Goal: Communication & Community: Ask a question

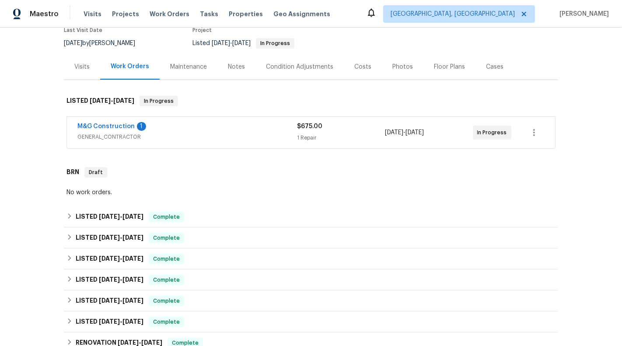
click at [346, 133] on div "1 Repair" at bounding box center [341, 137] width 88 height 9
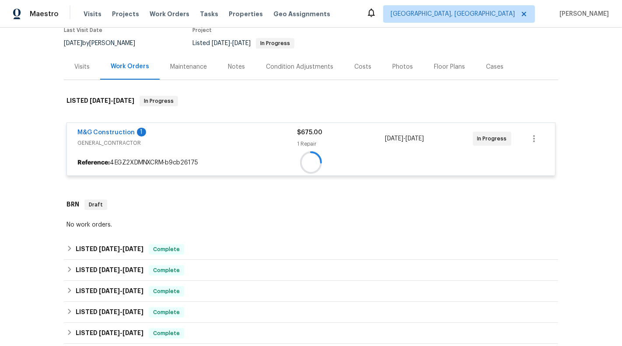
scroll to position [120, 0]
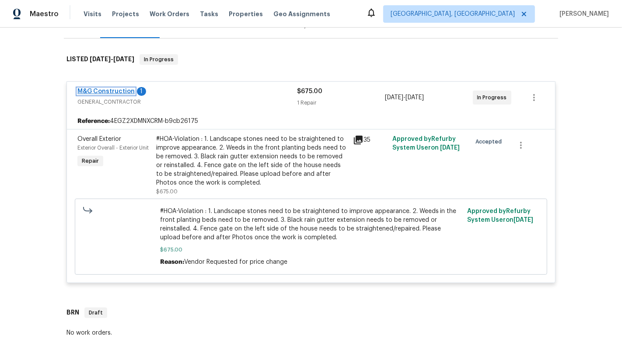
click at [84, 92] on link "M&G Construction" at bounding box center [105, 91] width 57 height 6
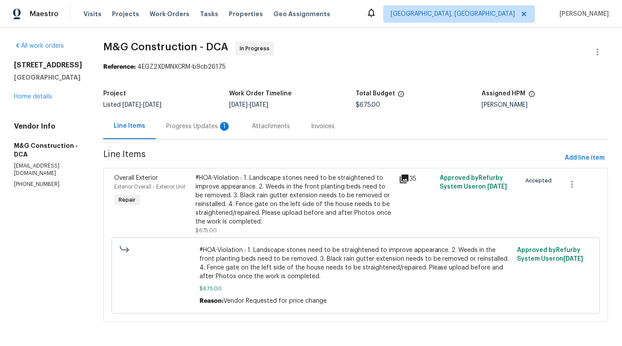
click at [180, 131] on div "Progress Updates 1" at bounding box center [199, 126] width 86 height 26
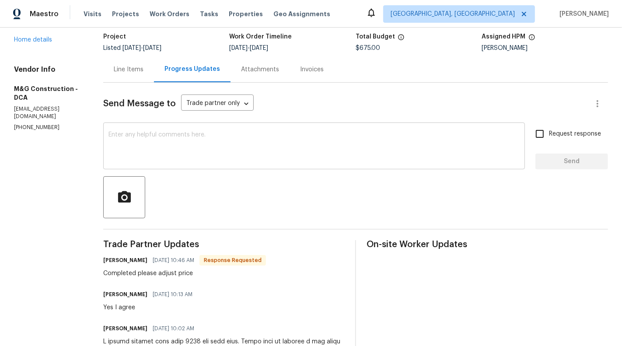
scroll to position [57, 0]
click at [124, 75] on div "Line Items" at bounding box center [128, 69] width 51 height 26
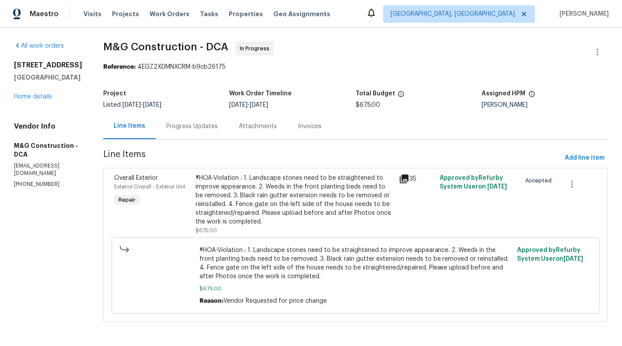
click at [249, 192] on div "#HOA-Violation : 1. Landscape stones need to be straightened to improve appeara…" at bounding box center [295, 200] width 198 height 52
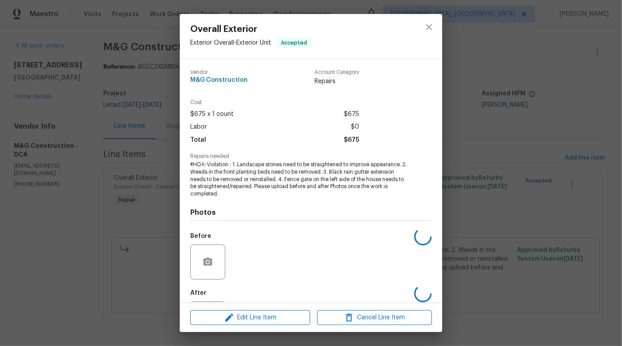
scroll to position [42, 0]
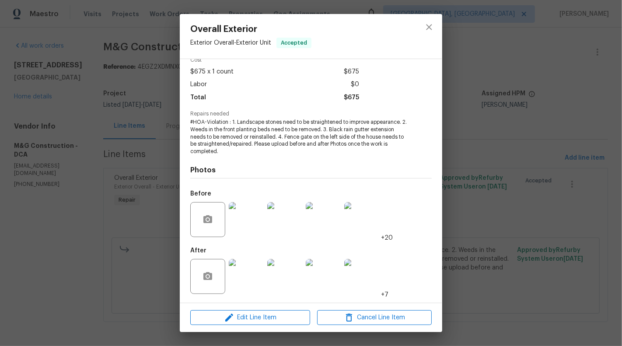
click at [244, 283] on img at bounding box center [246, 276] width 35 height 35
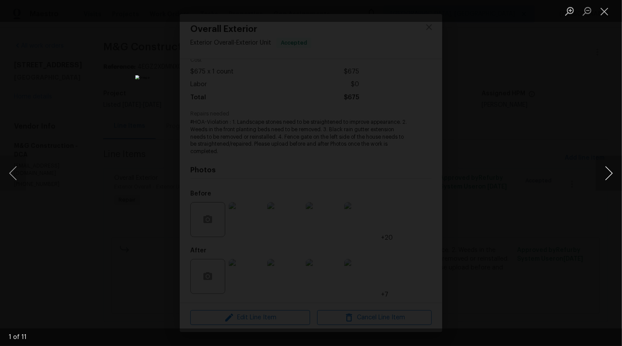
click at [605, 166] on button "Next image" at bounding box center [609, 173] width 26 height 35
click at [607, 177] on button "Next image" at bounding box center [609, 173] width 26 height 35
click at [618, 176] on button "Next image" at bounding box center [609, 173] width 26 height 35
click at [612, 175] on button "Next image" at bounding box center [609, 173] width 26 height 35
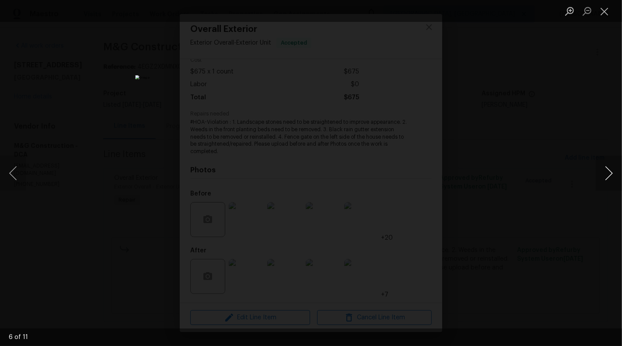
click at [609, 185] on button "Next image" at bounding box center [609, 173] width 26 height 35
click at [608, 172] on button "Next image" at bounding box center [609, 173] width 26 height 35
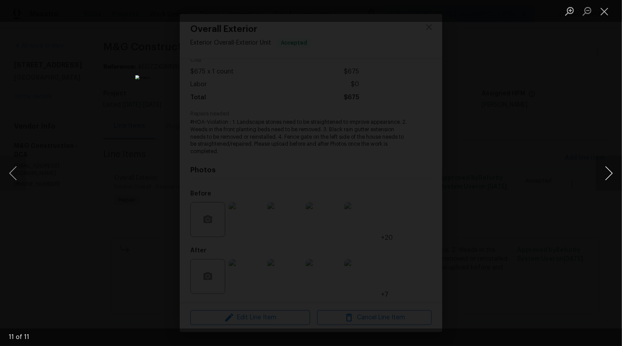
click at [608, 172] on button "Next image" at bounding box center [609, 173] width 26 height 35
click at [604, 15] on button "Close lightbox" at bounding box center [604, 10] width 17 height 15
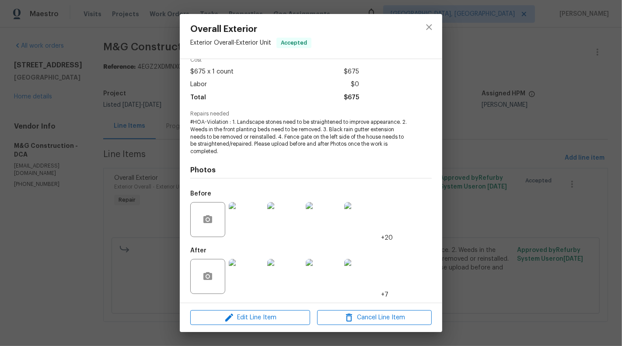
click at [531, 141] on div "Overall Exterior Exterior Overall - Exterior Unit Accepted Vendor M&G Construct…" at bounding box center [311, 173] width 622 height 346
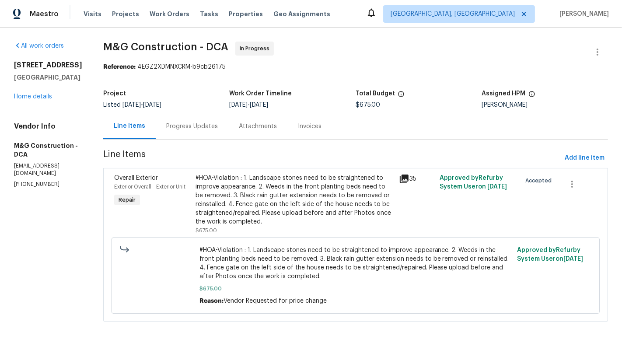
click at [309, 201] on div "#HOA-Violation : 1. Landscape stones need to be straightened to improve appeara…" at bounding box center [295, 200] width 198 height 52
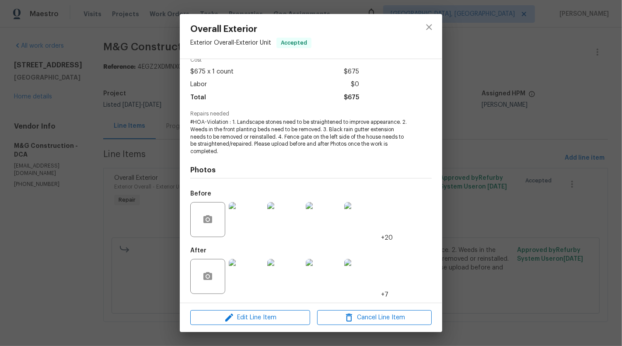
click at [328, 279] on img at bounding box center [323, 276] width 35 height 35
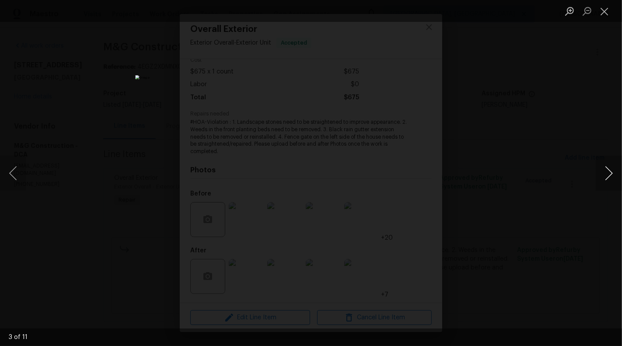
click at [611, 174] on button "Next image" at bounding box center [609, 173] width 26 height 35
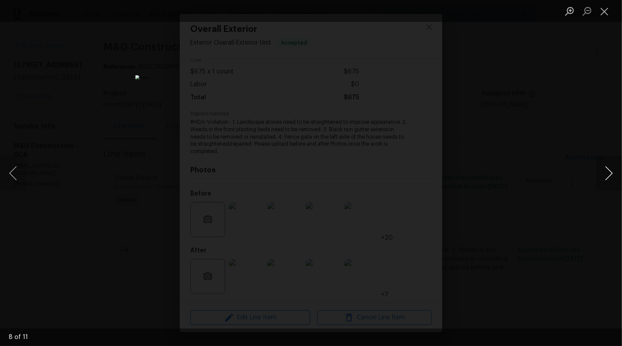
click at [611, 174] on button "Next image" at bounding box center [609, 173] width 26 height 35
click at [6, 173] on button "Previous image" at bounding box center [13, 173] width 26 height 35
click at [601, 17] on button "Close lightbox" at bounding box center [604, 10] width 17 height 15
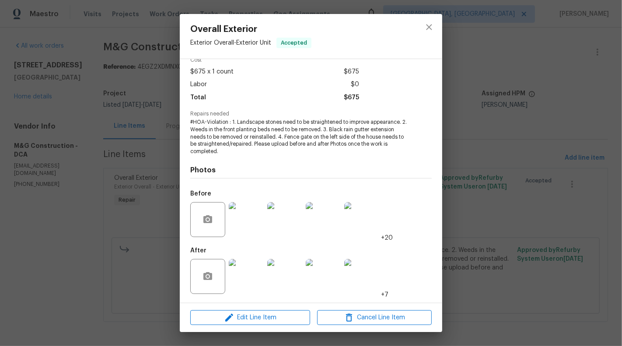
click at [545, 109] on div "Overall Exterior Exterior Overall - Exterior Unit Accepted Vendor M&G Construct…" at bounding box center [311, 173] width 622 height 346
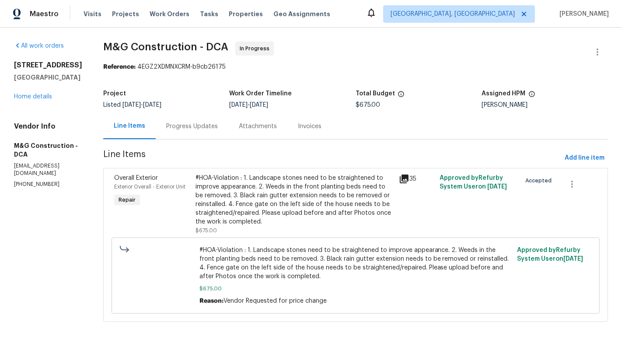
click at [182, 132] on div "Progress Updates" at bounding box center [192, 126] width 73 height 26
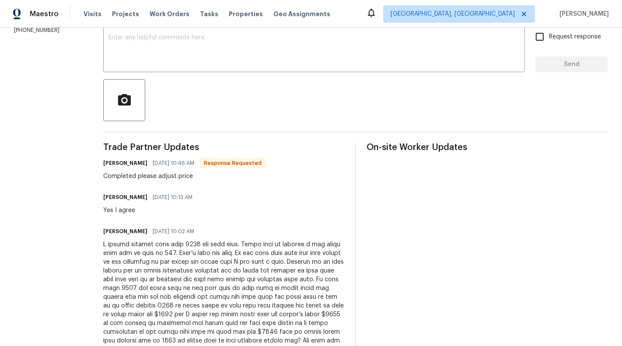
scroll to position [38, 0]
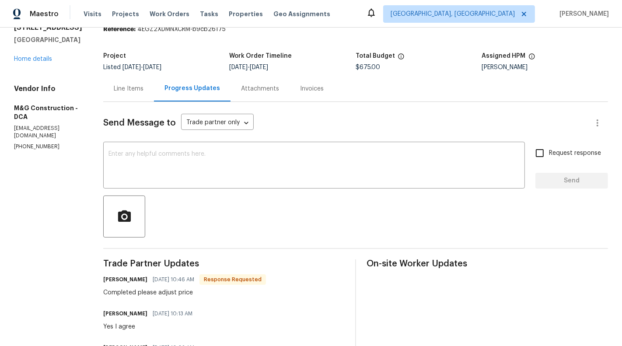
click at [124, 91] on div "Line Items" at bounding box center [129, 88] width 30 height 9
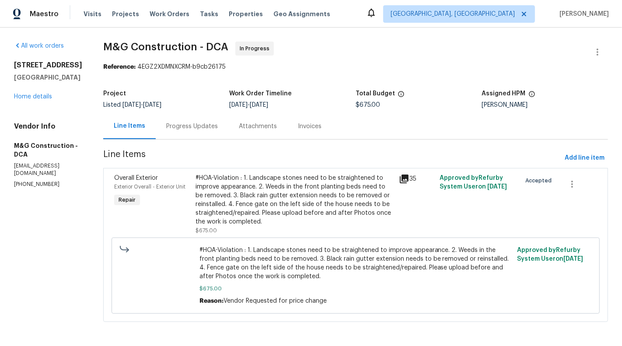
click at [36, 112] on div "All work orders 15346 Bevanwood Dr Woodbridge, VA 22193 Home details Vendor Inf…" at bounding box center [48, 115] width 68 height 147
click at [24, 101] on div "15346 Bevanwood Dr Woodbridge, VA 22193 Home details" at bounding box center [48, 81] width 68 height 40
click at [18, 100] on link "Home details" at bounding box center [33, 97] width 38 height 6
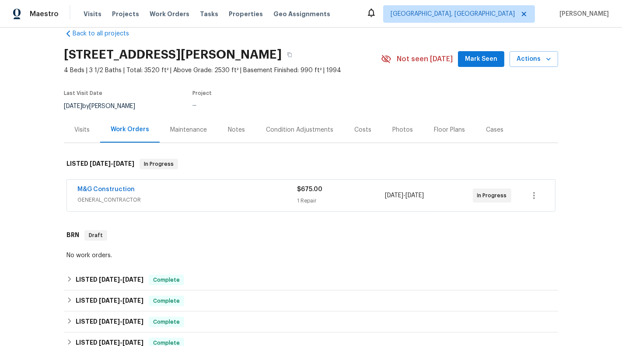
scroll to position [35, 0]
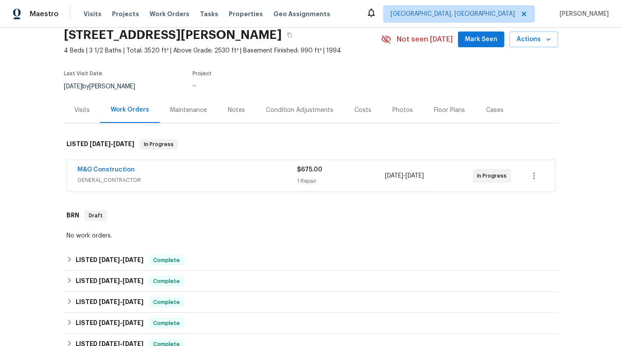
click at [262, 182] on span "GENERAL_CONTRACTOR" at bounding box center [187, 180] width 220 height 9
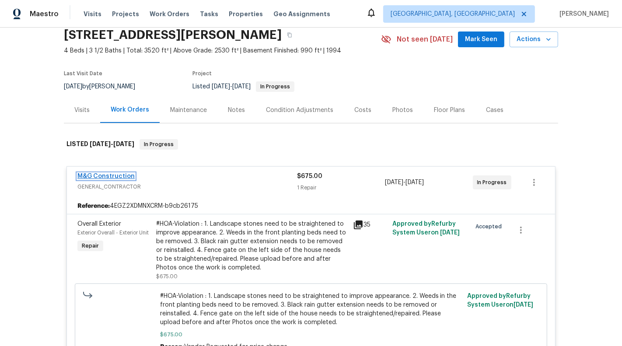
click at [97, 175] on link "M&G Construction" at bounding box center [105, 176] width 57 height 6
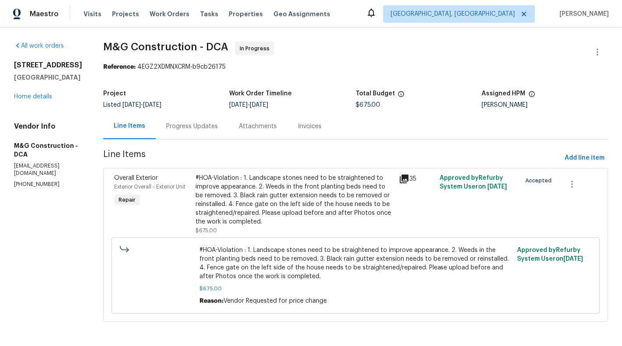
click at [197, 133] on div "Progress Updates" at bounding box center [192, 126] width 73 height 26
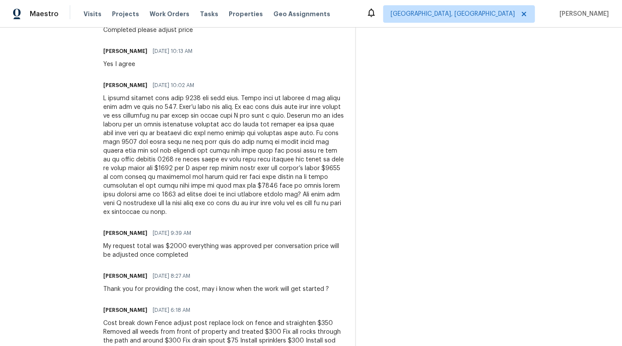
scroll to position [296, 0]
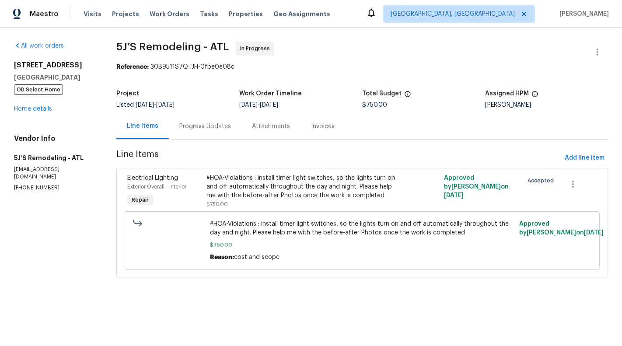
click at [213, 120] on div "Progress Updates" at bounding box center [205, 126] width 73 height 26
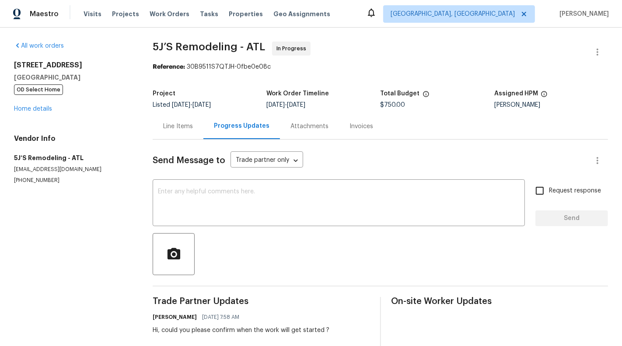
click at [161, 118] on div "Line Items" at bounding box center [178, 126] width 51 height 26
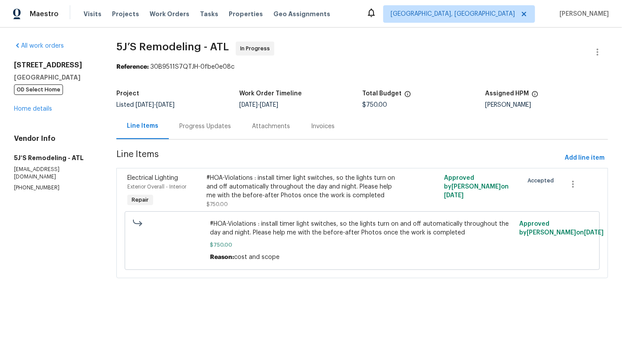
click at [43, 172] on div "Vendor Info 5J’S Remodeling - ATL fivejremodeling@gmail.com (770) 369-6627" at bounding box center [54, 162] width 81 height 57
click at [43, 175] on p "fivejremodeling@gmail.com" at bounding box center [54, 173] width 81 height 15
copy p "fivejremodeling@gmail.com"
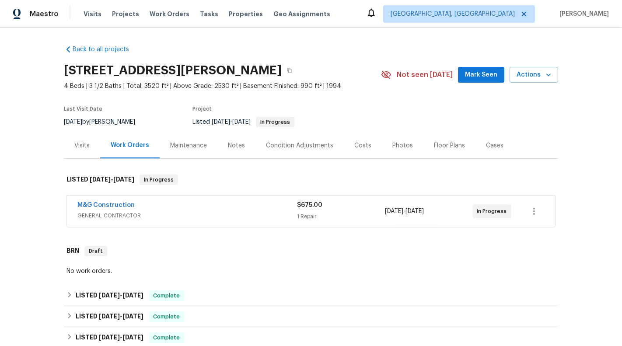
click at [211, 217] on span "GENERAL_CONTRACTOR" at bounding box center [187, 215] width 220 height 9
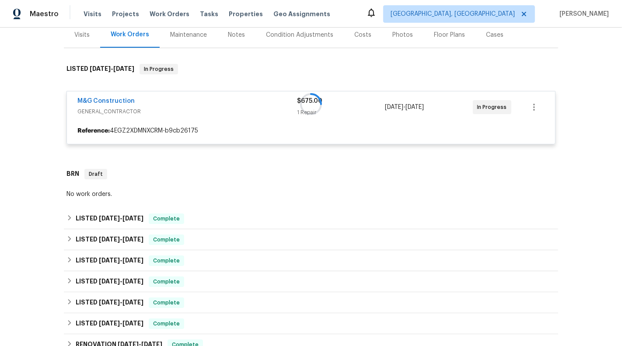
scroll to position [138, 0]
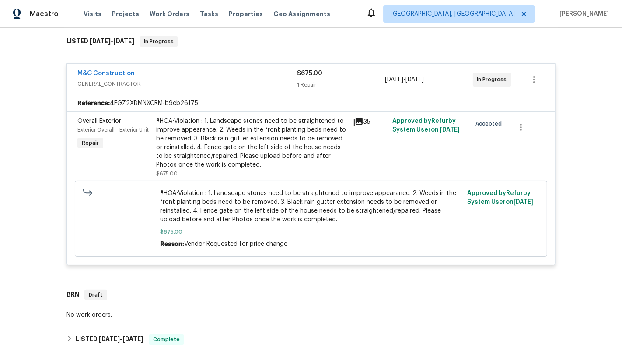
click at [230, 72] on div "M&G Construction" at bounding box center [187, 74] width 220 height 10
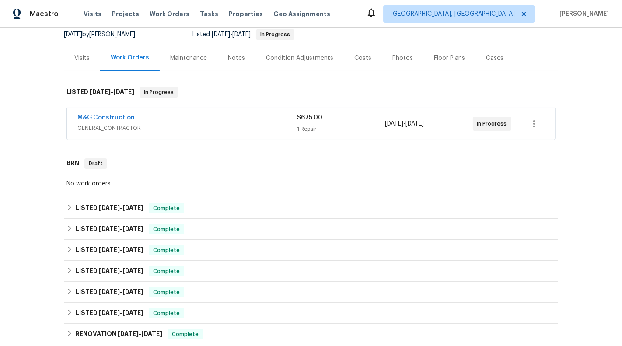
scroll to position [80, 0]
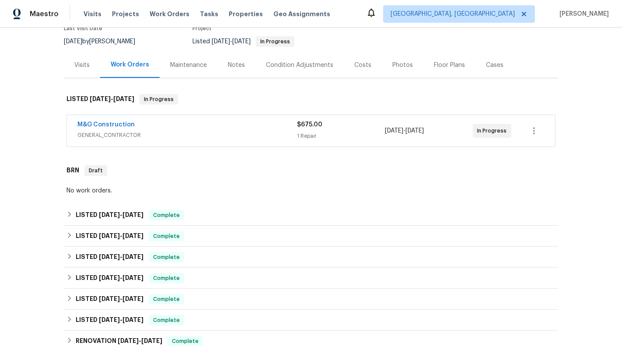
click at [248, 144] on div "M&G Construction GENERAL_CONTRACTOR $675.00 1 Repair 8/25/2025 - 8/28/2025 In P…" at bounding box center [311, 130] width 488 height 31
click at [239, 137] on span "GENERAL_CONTRACTOR" at bounding box center [187, 135] width 220 height 9
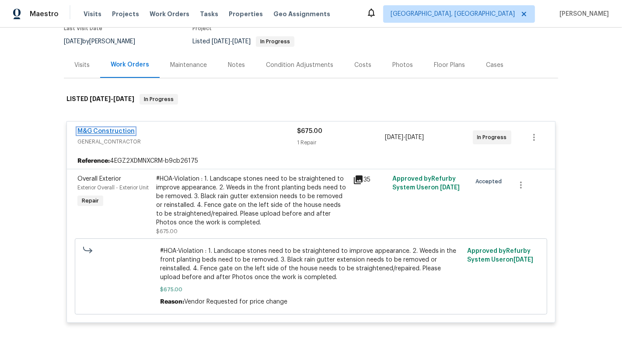
click at [84, 131] on link "M&G Construction" at bounding box center [105, 131] width 57 height 6
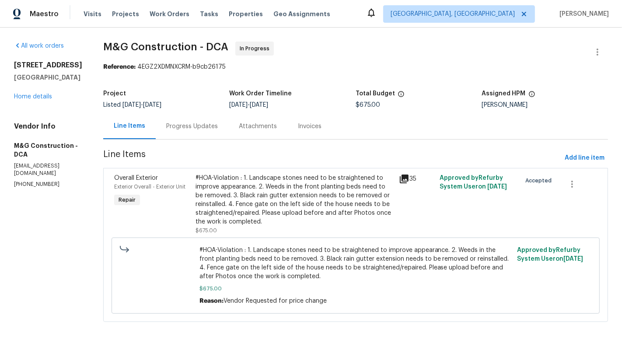
click at [166, 129] on div "Progress Updates" at bounding box center [192, 126] width 52 height 9
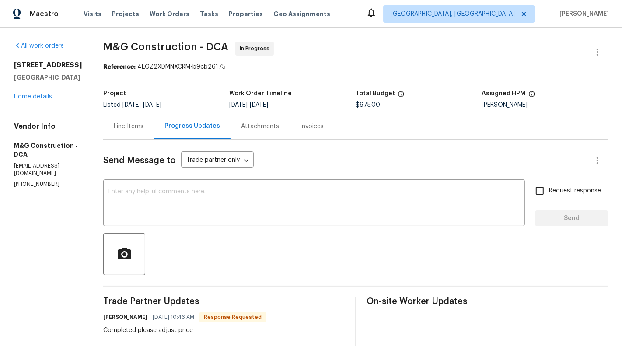
click at [135, 129] on div "Line Items" at bounding box center [129, 126] width 30 height 9
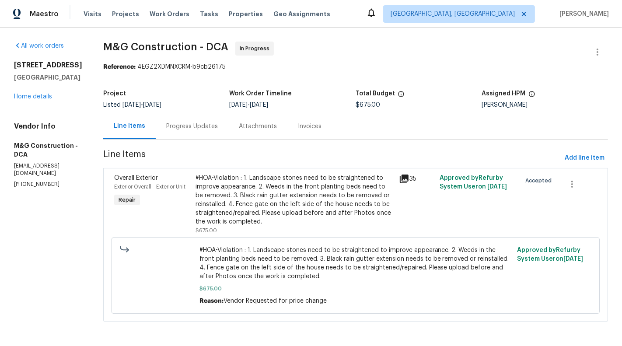
click at [224, 183] on div "#HOA-Violation : 1. Landscape stones need to be straightened to improve appeara…" at bounding box center [295, 200] width 198 height 52
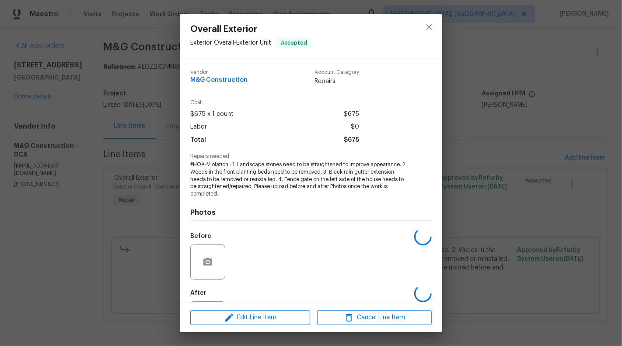
scroll to position [42, 0]
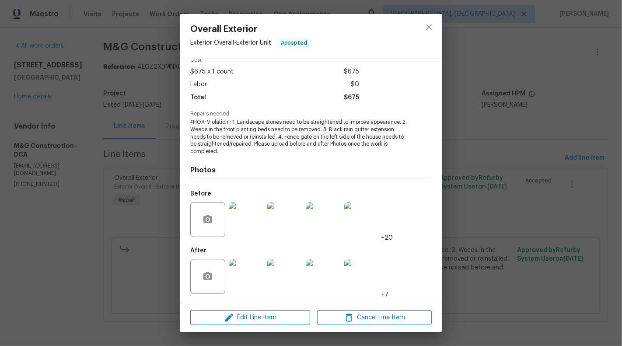
click at [243, 283] on img at bounding box center [246, 276] width 35 height 35
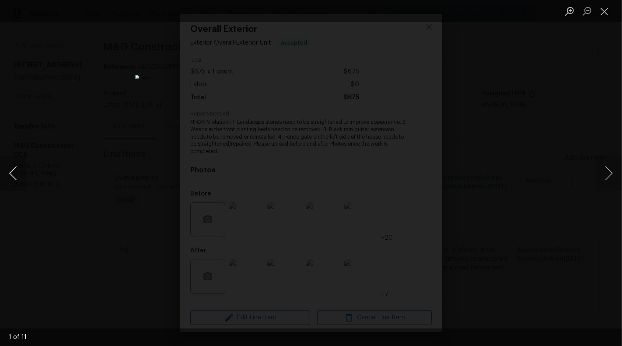
click at [7, 175] on button "Previous image" at bounding box center [13, 173] width 26 height 35
click at [7, 182] on button "Previous image" at bounding box center [13, 173] width 26 height 35
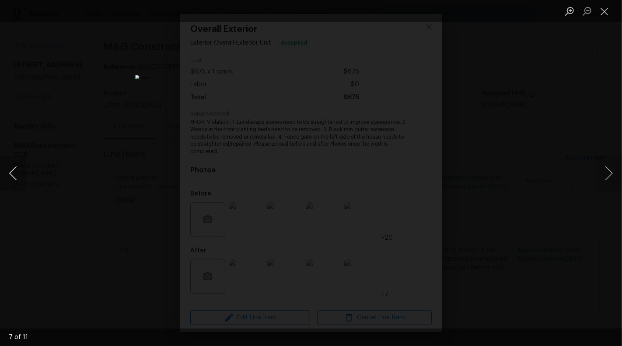
click at [7, 182] on button "Previous image" at bounding box center [13, 173] width 26 height 35
click at [12, 178] on button "Previous image" at bounding box center [13, 173] width 26 height 35
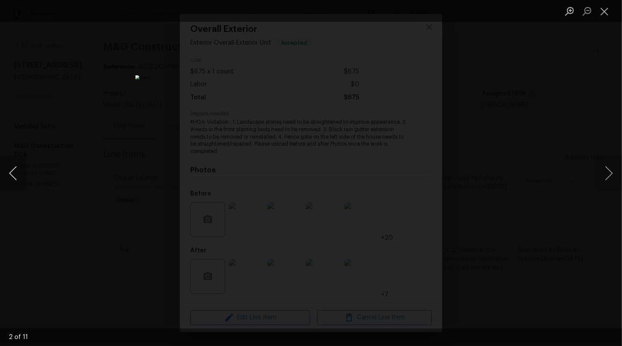
click at [12, 178] on button "Previous image" at bounding box center [13, 173] width 26 height 35
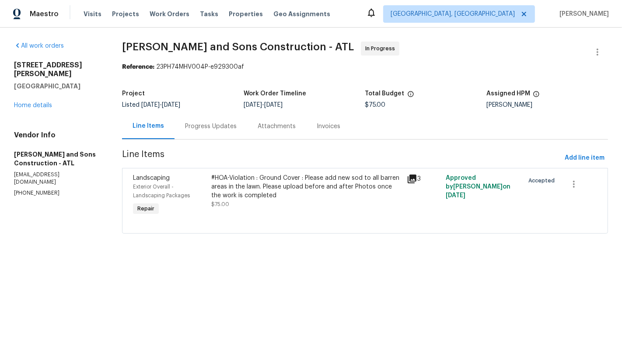
click at [224, 132] on div "Progress Updates" at bounding box center [211, 126] width 73 height 26
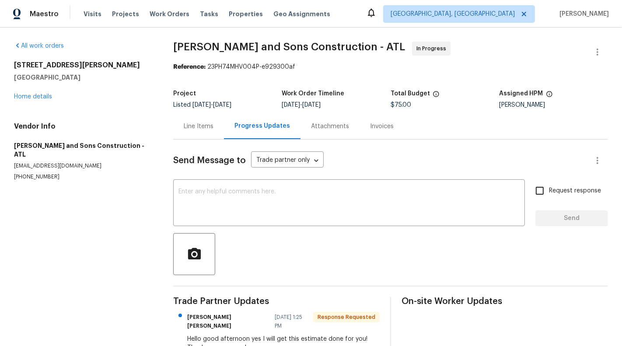
scroll to position [64, 0]
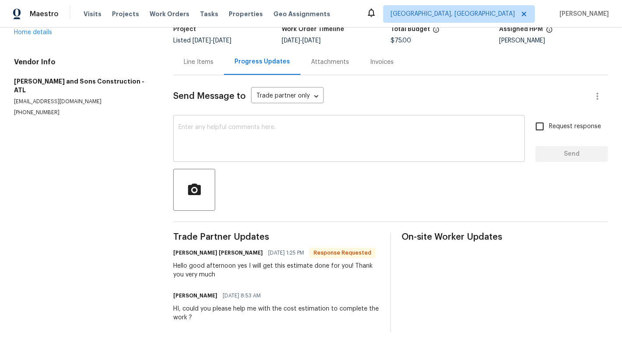
click at [283, 144] on textarea at bounding box center [348, 139] width 341 height 31
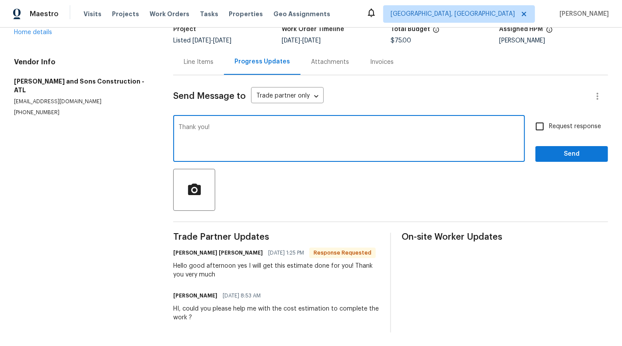
type textarea "Thank you!"
click at [566, 128] on span "Request response" at bounding box center [575, 126] width 52 height 9
click at [549, 128] on input "Request response" at bounding box center [540, 126] width 18 height 18
checkbox input "true"
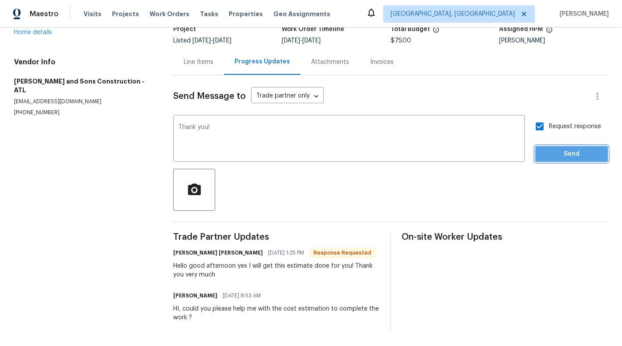
click at [574, 160] on button "Send" at bounding box center [571, 154] width 73 height 16
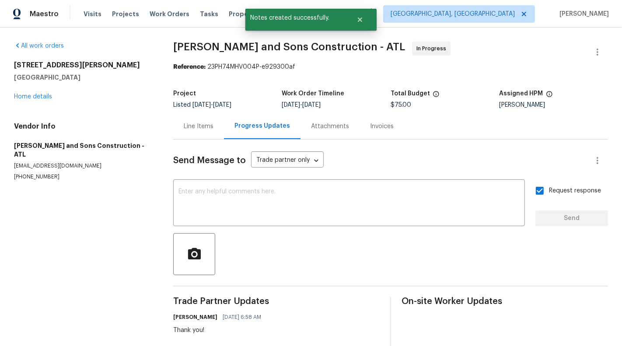
click at [193, 126] on div "Line Items" at bounding box center [199, 126] width 30 height 9
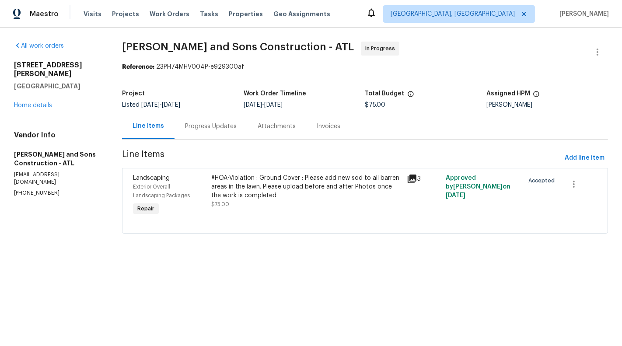
click at [233, 109] on div "Project Listed 8/26/2025 - 8/30/2025 Work Order Timeline 8/28/2025 - 8/30/2025 …" at bounding box center [365, 99] width 486 height 28
click at [217, 134] on div "Progress Updates" at bounding box center [211, 126] width 73 height 26
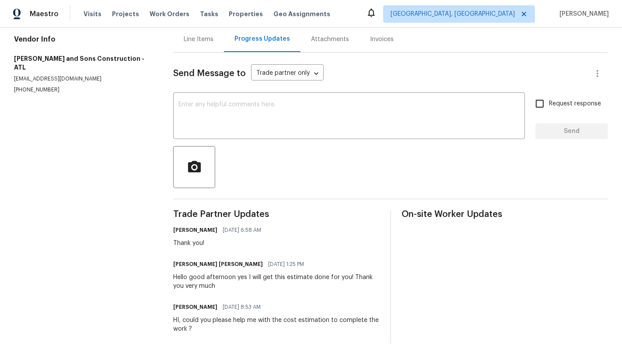
scroll to position [87, 0]
click at [197, 47] on div "Line Items" at bounding box center [198, 40] width 51 height 26
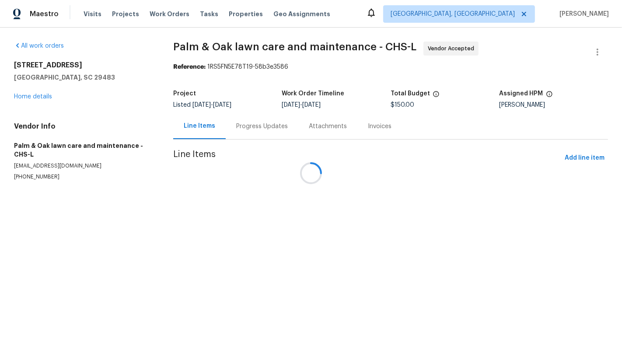
click at [245, 132] on div at bounding box center [311, 173] width 622 height 346
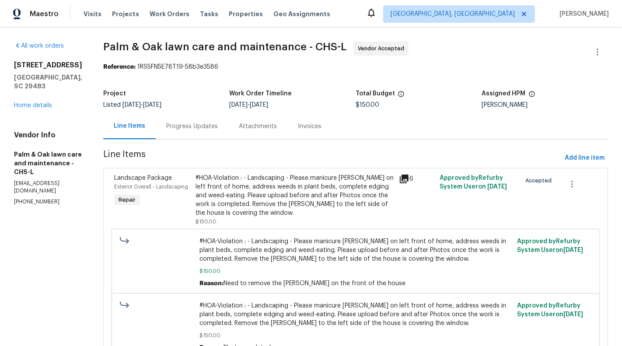
click at [213, 124] on div "Progress Updates" at bounding box center [192, 126] width 52 height 9
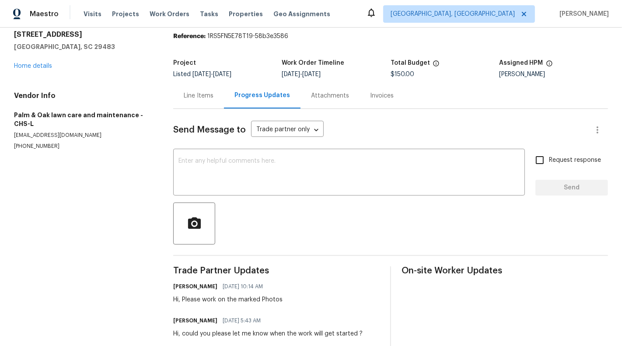
scroll to position [47, 0]
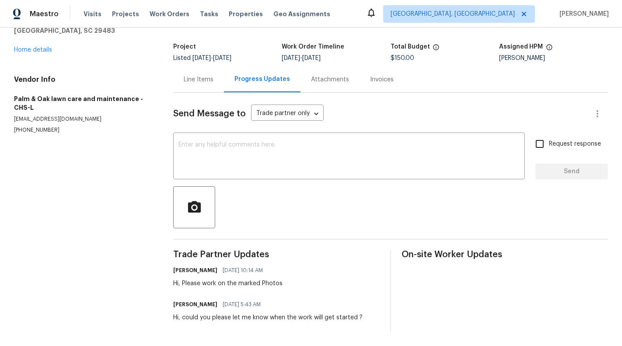
click at [186, 83] on div "Line Items" at bounding box center [199, 79] width 30 height 9
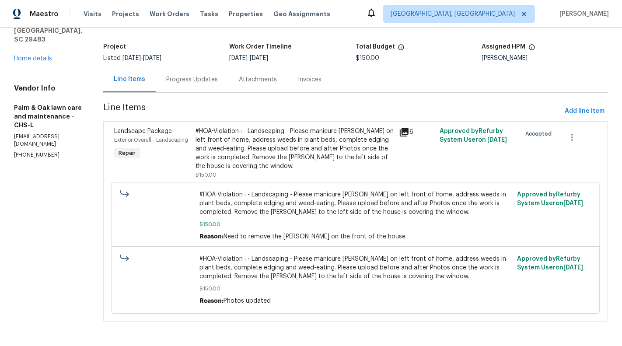
scroll to position [47, 0]
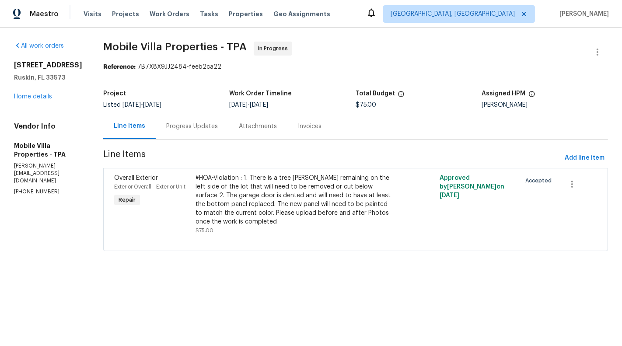
click at [191, 123] on div "Progress Updates" at bounding box center [192, 126] width 52 height 9
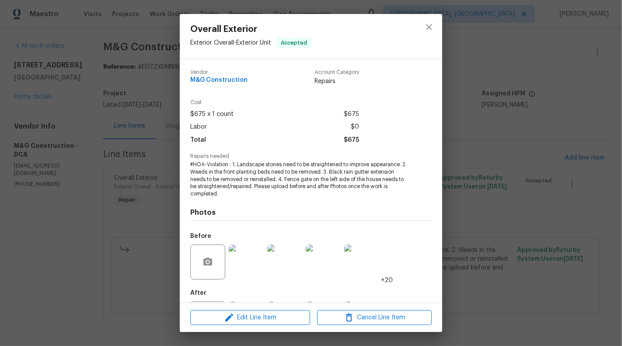
scroll to position [42, 0]
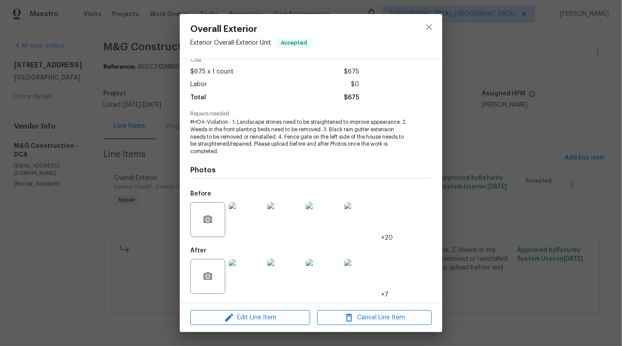
click at [88, 188] on div "Overall Exterior Exterior Overall - Exterior Unit Accepted Vendor M&G Construct…" at bounding box center [311, 173] width 622 height 346
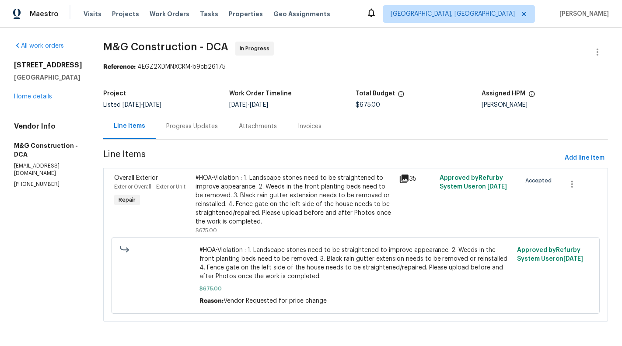
click at [254, 193] on div "#HOA-Violation : 1. Landscape stones need to be straightened to improve appeara…" at bounding box center [295, 200] width 198 height 52
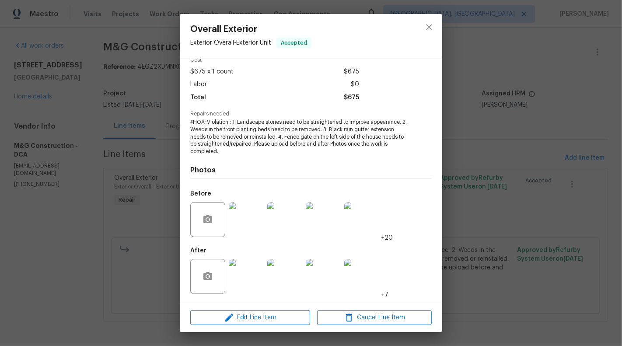
click at [252, 271] on img at bounding box center [246, 276] width 35 height 35
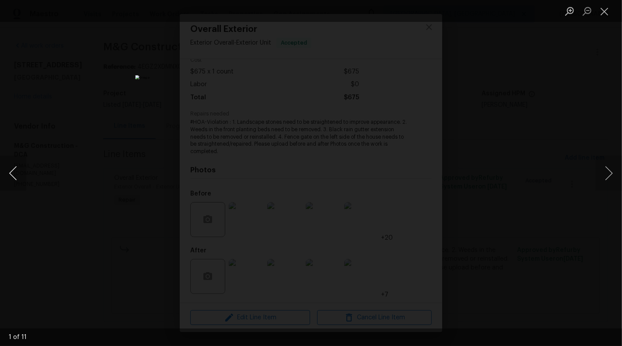
click at [8, 173] on button "Previous image" at bounding box center [13, 173] width 26 height 35
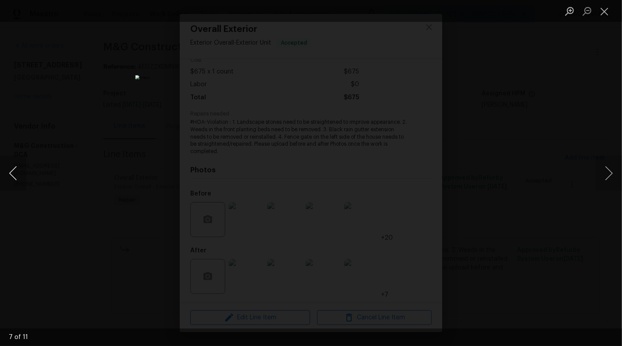
click at [8, 173] on button "Previous image" at bounding box center [13, 173] width 26 height 35
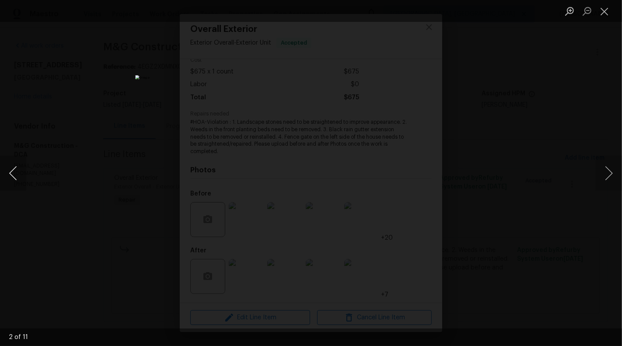
click at [8, 173] on button "Previous image" at bounding box center [13, 173] width 26 height 35
click at [607, 14] on button "Close lightbox" at bounding box center [604, 10] width 17 height 15
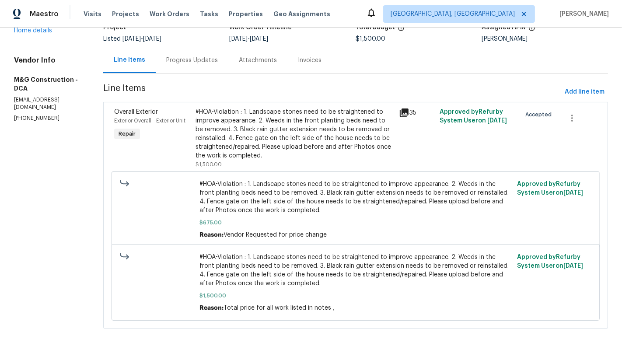
scroll to position [71, 0]
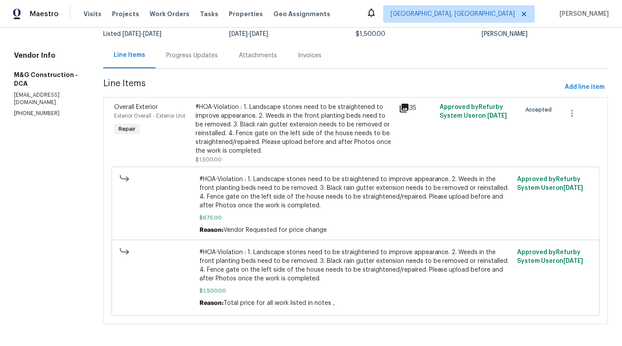
click at [190, 62] on div "Progress Updates" at bounding box center [192, 55] width 73 height 26
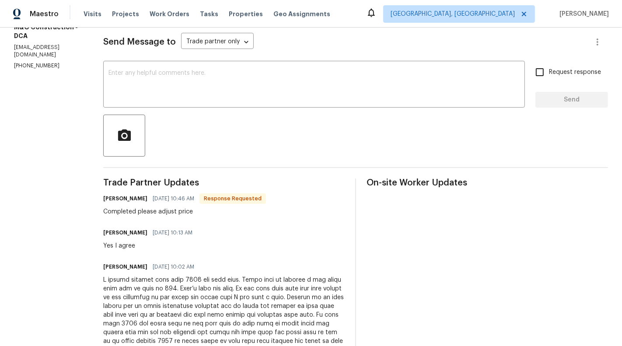
scroll to position [82, 0]
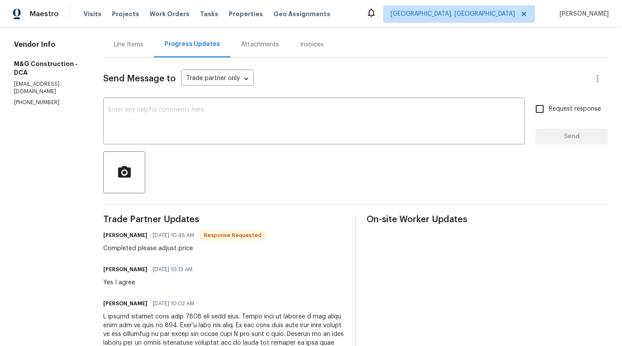
click at [204, 119] on textarea at bounding box center [313, 122] width 411 height 31
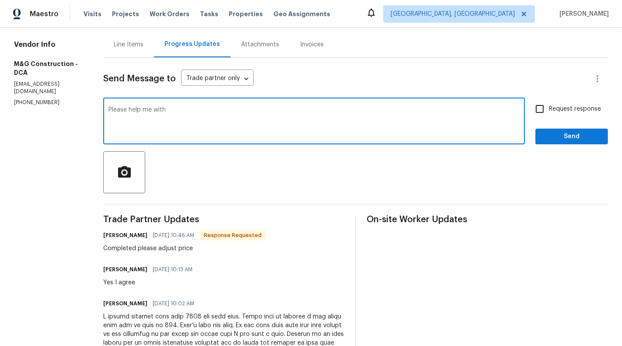
type textarea "Please help me with"
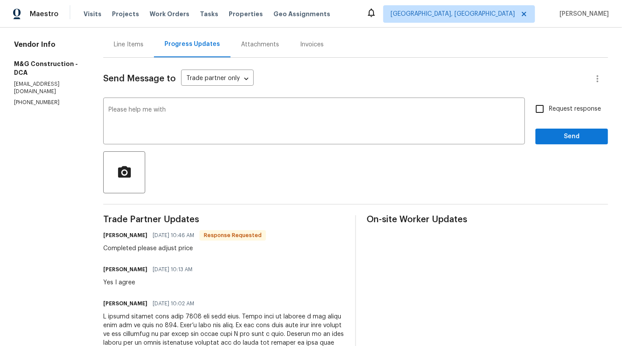
click at [132, 51] on div "Line Items" at bounding box center [128, 44] width 51 height 26
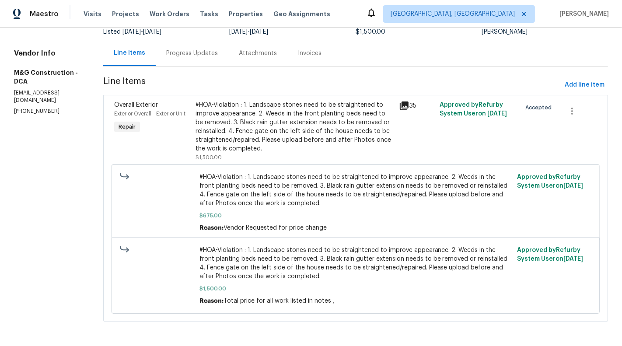
click at [192, 63] on div "Progress Updates" at bounding box center [192, 53] width 73 height 26
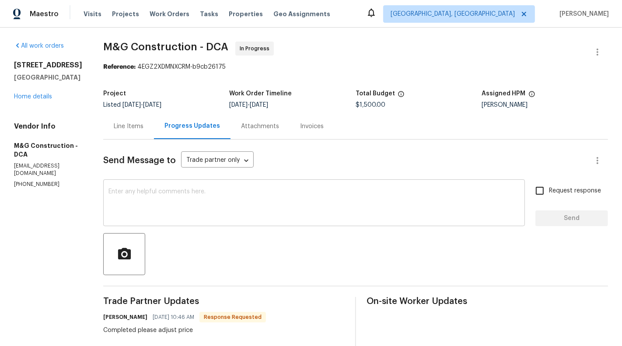
click at [206, 213] on textarea at bounding box center [313, 204] width 411 height 31
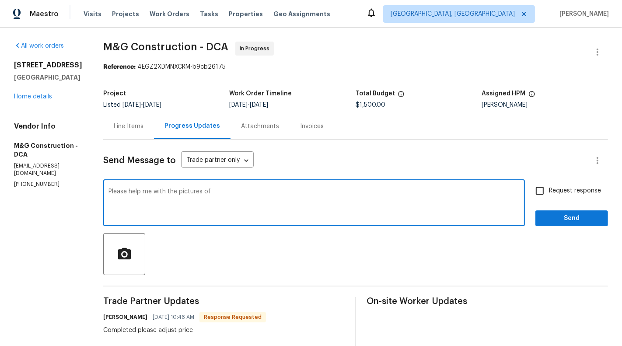
type textarea "Please help me with the pictures of"
click at [121, 184] on div "Please help me with the pictures of x ​" at bounding box center [314, 204] width 422 height 45
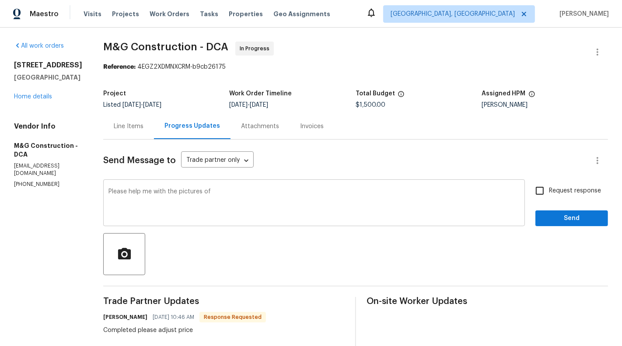
click at [121, 184] on div "Please help me with the pictures of x ​" at bounding box center [314, 204] width 422 height 45
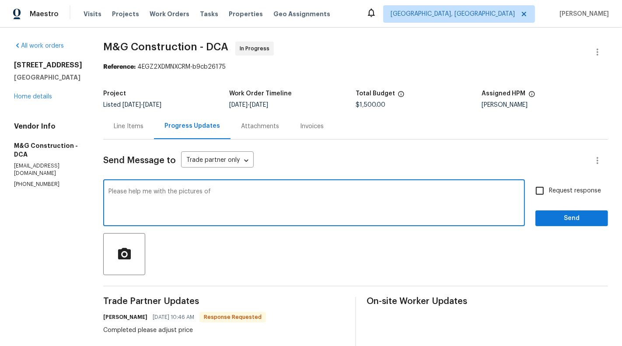
click at [123, 194] on textarea "Please help me with the pictures of" at bounding box center [313, 204] width 411 height 31
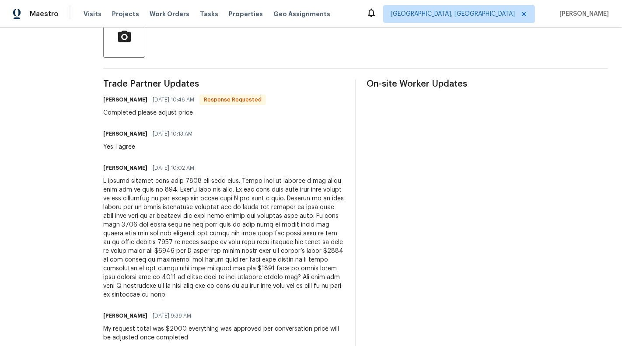
scroll to position [61, 0]
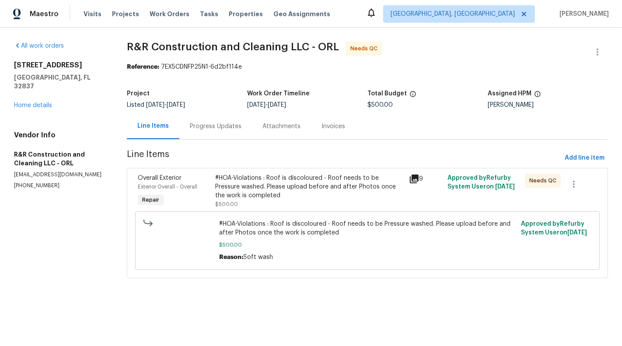
click at [267, 209] on div "#HOA-Violations : Roof is discoloured - Roof needs to be Pressure washed. Pleas…" at bounding box center [367, 241] width 459 height 64
click at [262, 198] on div "#HOA-Violations : Roof is discoloured - Roof needs to be Pressure washed. Pleas…" at bounding box center [309, 187] width 188 height 26
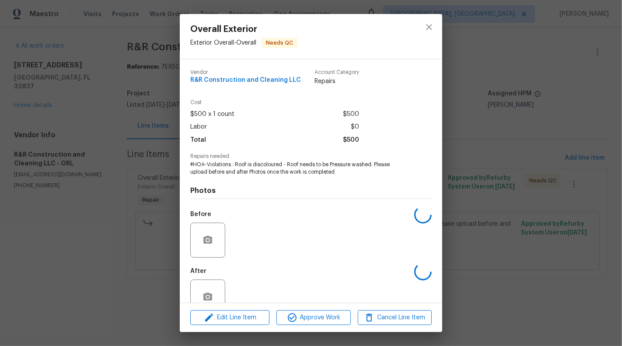
scroll to position [21, 0]
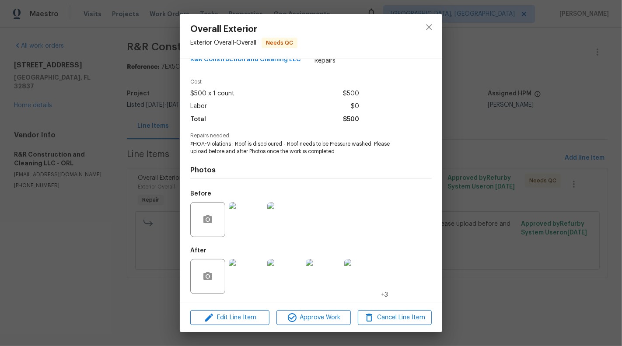
click at [231, 271] on img at bounding box center [246, 276] width 35 height 35
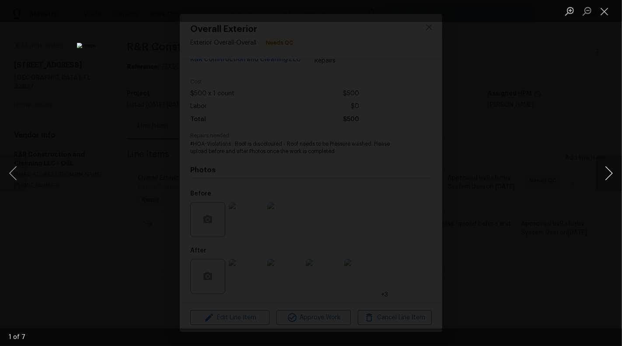
click at [622, 163] on button "Next image" at bounding box center [609, 173] width 26 height 35
click at [606, 176] on button "Next image" at bounding box center [609, 173] width 26 height 35
click at [616, 172] on button "Next image" at bounding box center [609, 173] width 26 height 35
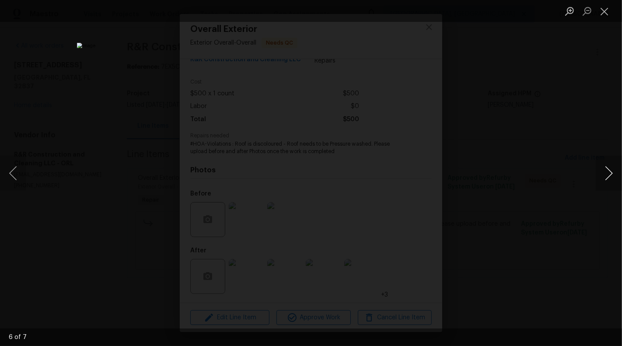
click at [616, 172] on button "Next image" at bounding box center [609, 173] width 26 height 35
click at [608, 18] on button "Close lightbox" at bounding box center [604, 10] width 17 height 15
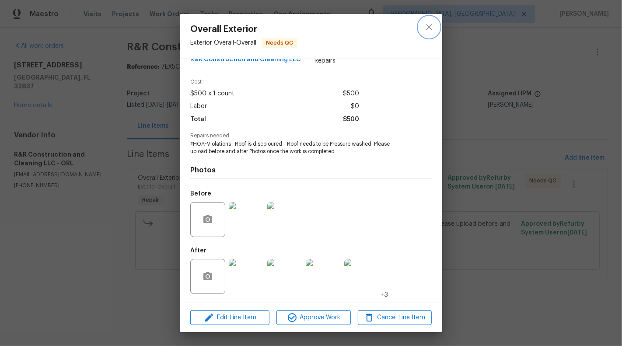
click at [430, 28] on icon "close" at bounding box center [429, 27] width 6 height 6
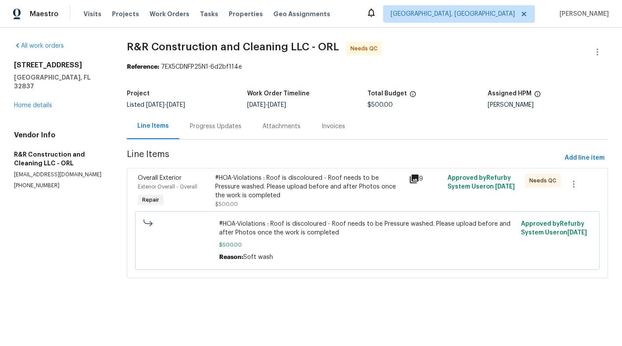
click at [172, 109] on div "Project Listed 8/22/2025 - 8/26/2025 Work Order Timeline 8/22/2025 - 8/26/2025 …" at bounding box center [367, 99] width 481 height 28
click at [197, 127] on div "Progress Updates" at bounding box center [216, 126] width 52 height 9
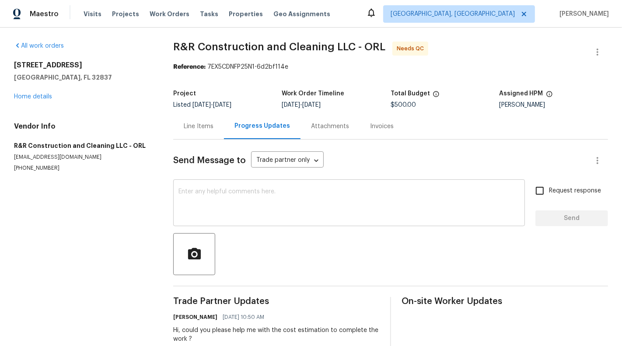
scroll to position [22, 0]
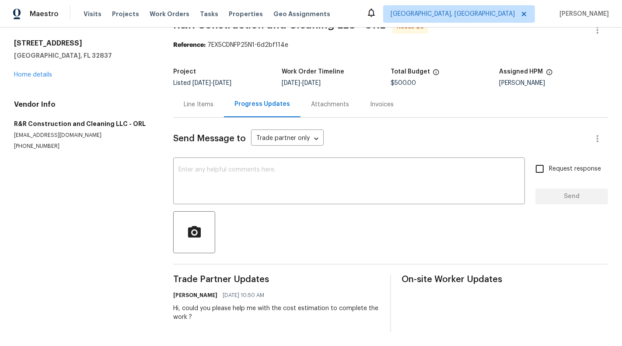
click at [184, 103] on div "Line Items" at bounding box center [199, 104] width 30 height 9
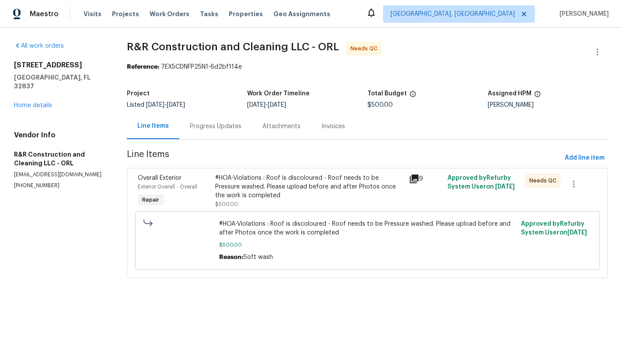
click at [36, 182] on p "(305) 850-1367" at bounding box center [60, 185] width 92 height 7
click at [40, 182] on p "(305) 850-1367" at bounding box center [60, 185] width 92 height 7
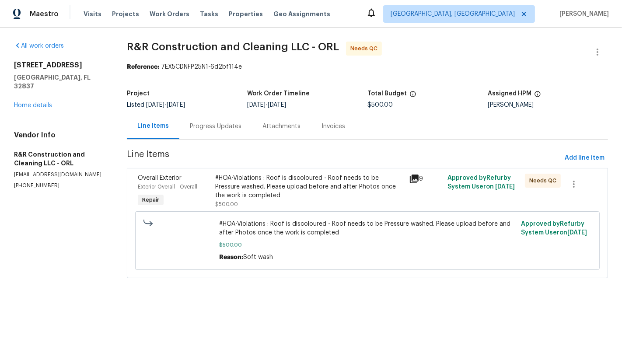
click at [38, 182] on p "(305) 850-1367" at bounding box center [60, 185] width 92 height 7
copy p "(305) 850-1367"
click at [62, 157] on h5 "R&R Construction and Cleaning LLC - ORL" at bounding box center [60, 158] width 92 height 17
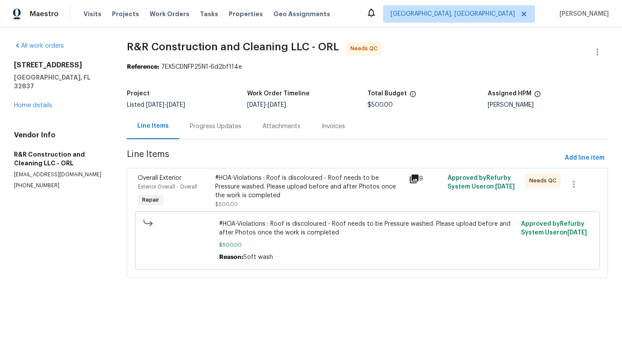
click at [62, 161] on div "Vendor Info R&R Construction and Cleaning LLC - ORL ryrconstruction.44llc@gmail…" at bounding box center [60, 160] width 92 height 59
copy p "ryrconstruction.44llc@gmail.com"
click at [234, 131] on div "Progress Updates" at bounding box center [215, 126] width 73 height 26
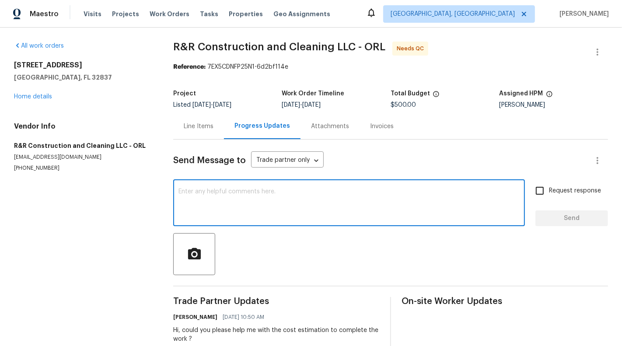
click at [264, 214] on textarea at bounding box center [348, 204] width 341 height 31
paste textarea "The inspector noted that the roof was not washed properly, as discoloration is …"
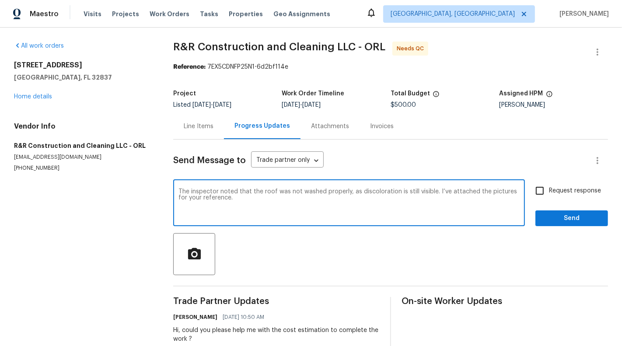
type textarea "The inspector noted that the roof was not washed properly, as discoloration is …"
click at [203, 249] on span "button" at bounding box center [194, 254] width 28 height 15
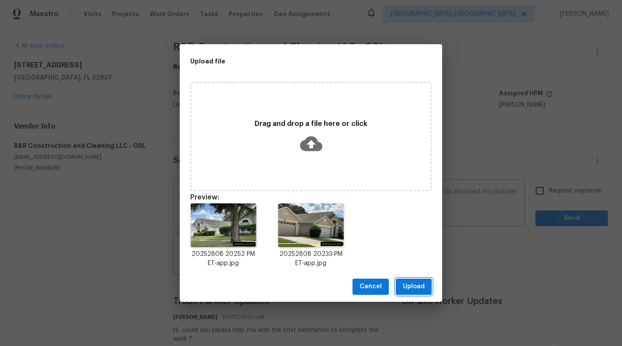
click at [420, 289] on span "Upload" at bounding box center [414, 286] width 22 height 11
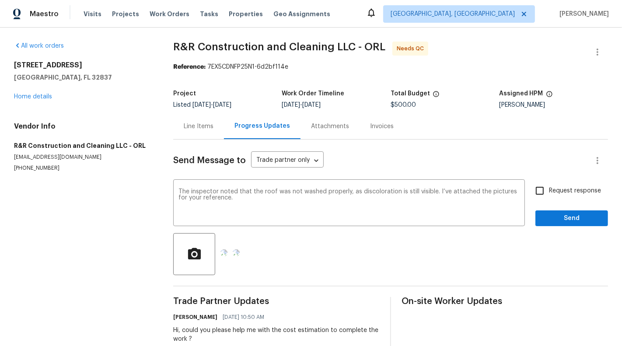
click at [566, 189] on span "Request response" at bounding box center [575, 190] width 52 height 9
click at [549, 189] on input "Request response" at bounding box center [540, 191] width 18 height 18
checkbox input "true"
click at [574, 220] on span "Send" at bounding box center [571, 218] width 59 height 11
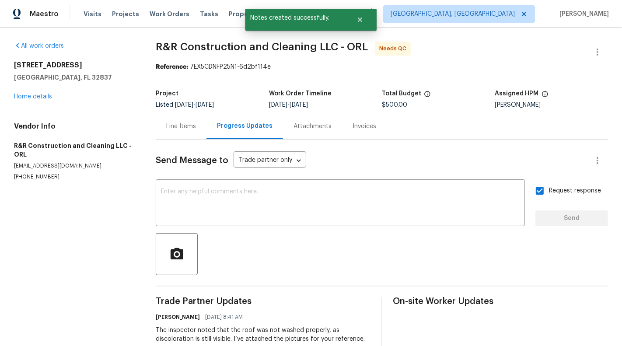
scroll to position [64, 0]
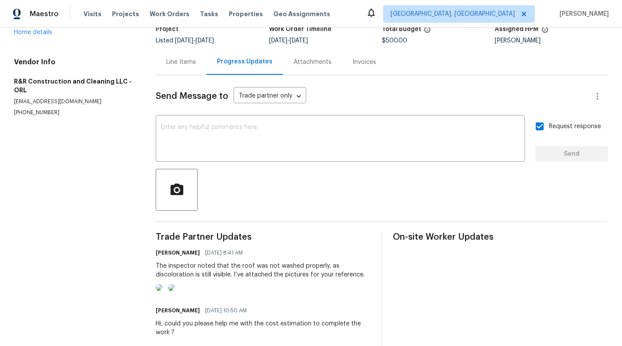
click at [190, 47] on div "Project Listed 8/22/2025 - 8/26/2025 Work Order Timeline 8/22/2025 - 8/26/2025 …" at bounding box center [382, 35] width 452 height 28
click at [189, 70] on div "Line Items" at bounding box center [181, 62] width 51 height 26
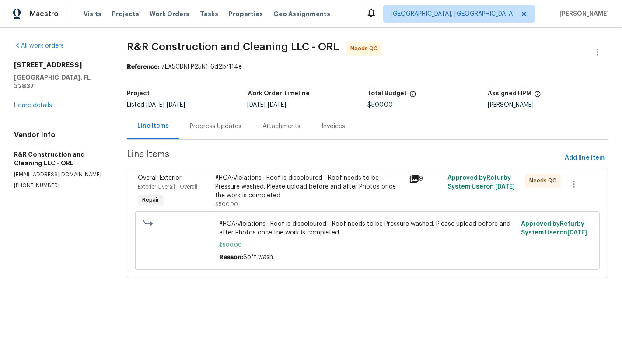
click at [198, 131] on div "Progress Updates" at bounding box center [215, 126] width 73 height 26
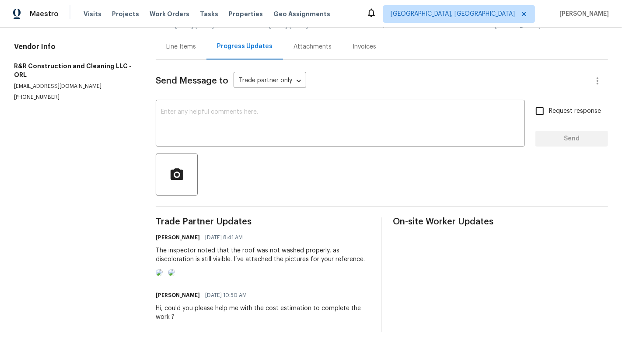
scroll to position [28, 0]
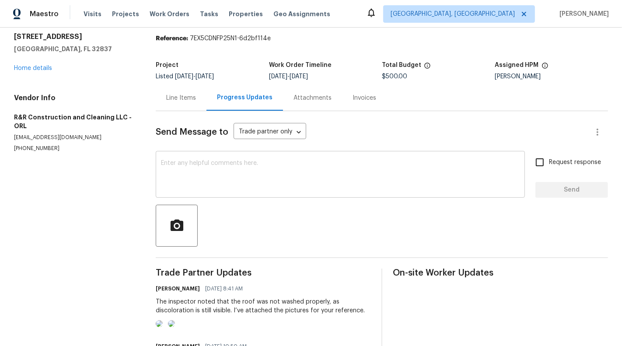
click at [214, 184] on textarea at bounding box center [340, 175] width 359 height 31
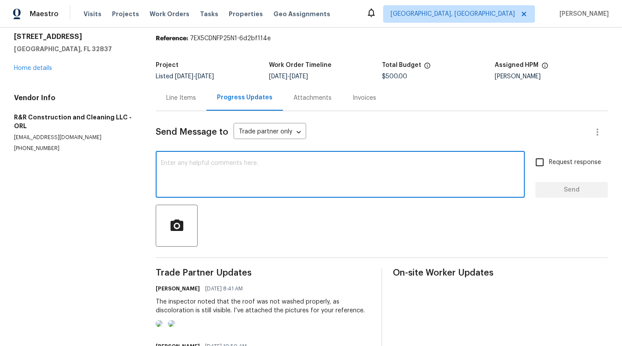
paste textarea "Based on my phone conversation with one of the representatives, I was informed …"
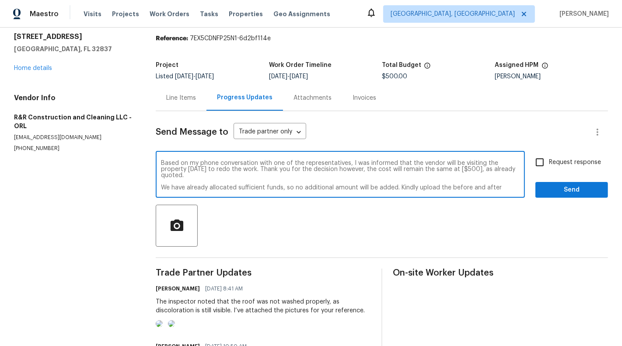
click at [164, 179] on textarea "Based on my phone conversation with one of the representatives, I was informed …" at bounding box center [340, 175] width 359 height 31
type textarea "Based on my phone conversation with one of the representatives, I was informed …"
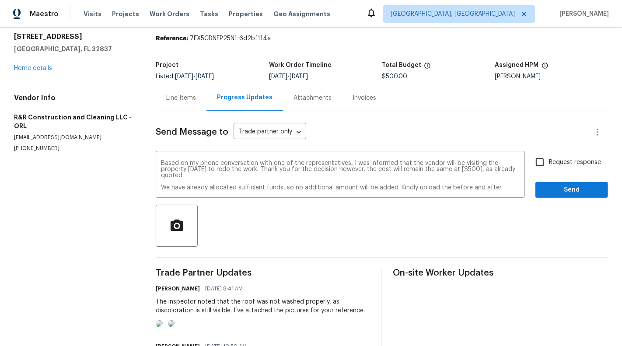
click at [570, 165] on span "Request response" at bounding box center [575, 162] width 52 height 9
click at [549, 165] on input "Request response" at bounding box center [540, 162] width 18 height 18
checkbox input "true"
click at [583, 193] on span "Send" at bounding box center [571, 190] width 59 height 11
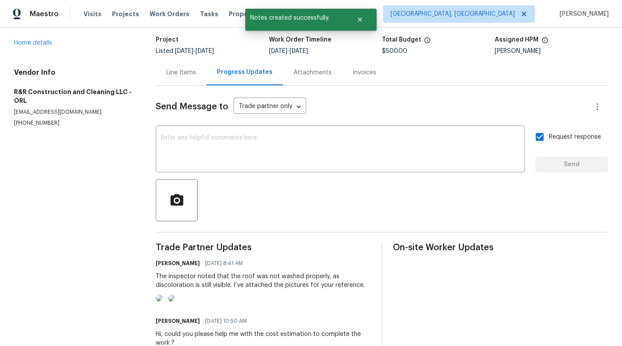
scroll to position [116, 0]
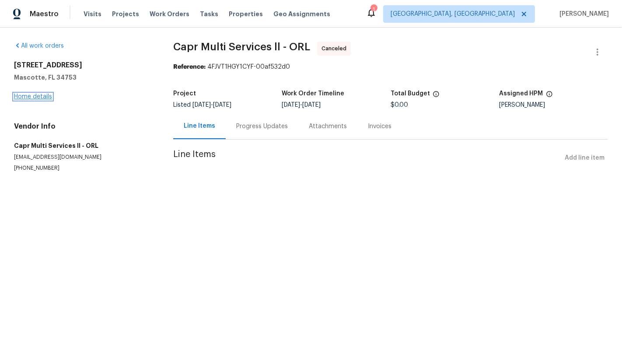
click at [41, 96] on link "Home details" at bounding box center [33, 97] width 38 height 6
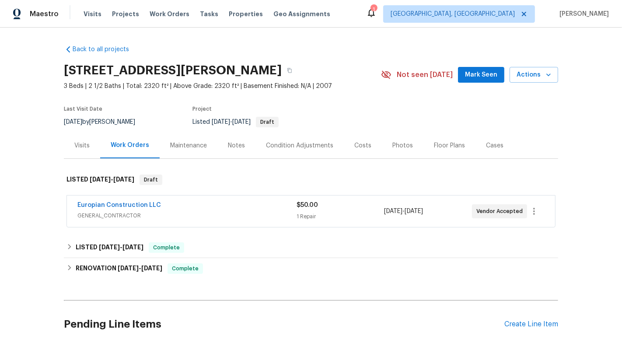
click at [335, 212] on div "1 Repair" at bounding box center [340, 216] width 87 height 9
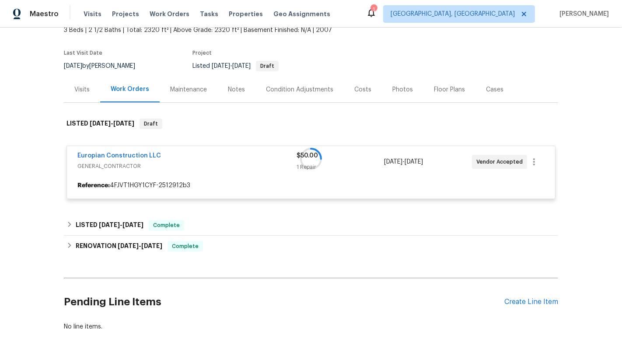
scroll to position [99, 0]
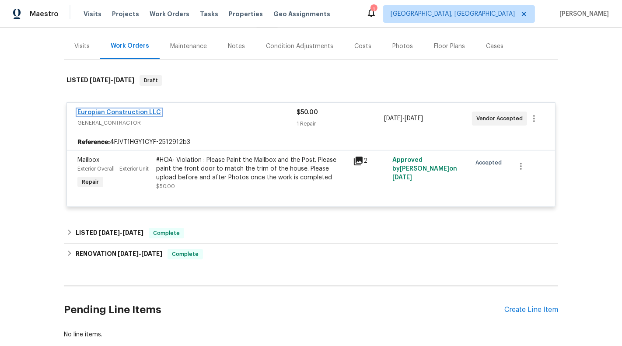
click at [109, 113] on link "Europian Construction LLC" at bounding box center [119, 112] width 84 height 6
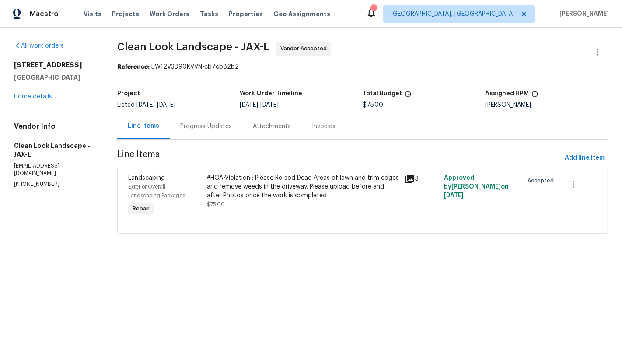
click at [249, 196] on div "#HOA-Violation : Please Re-sod Dead Areas of lawn and trim edges and remove wee…" at bounding box center [303, 187] width 192 height 26
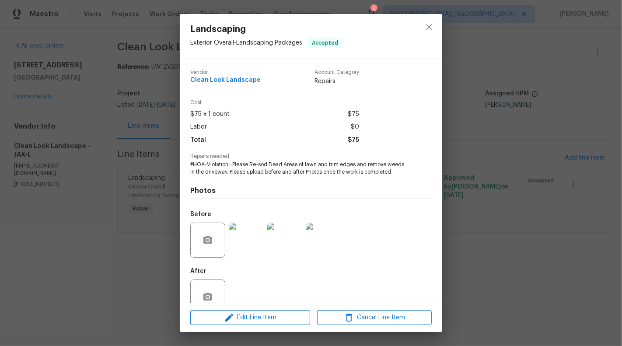
click at [244, 236] on img at bounding box center [246, 240] width 35 height 35
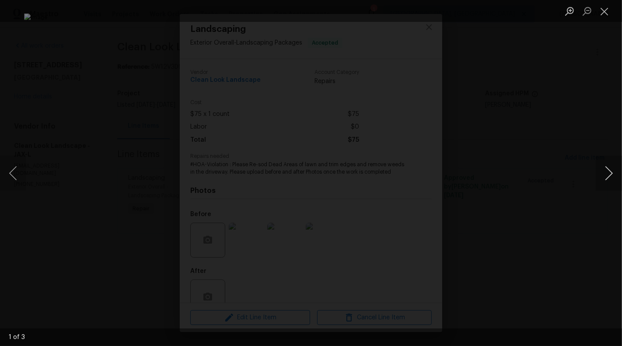
click at [608, 177] on button "Next image" at bounding box center [609, 173] width 26 height 35
click at [604, 10] on button "Close lightbox" at bounding box center [604, 10] width 17 height 15
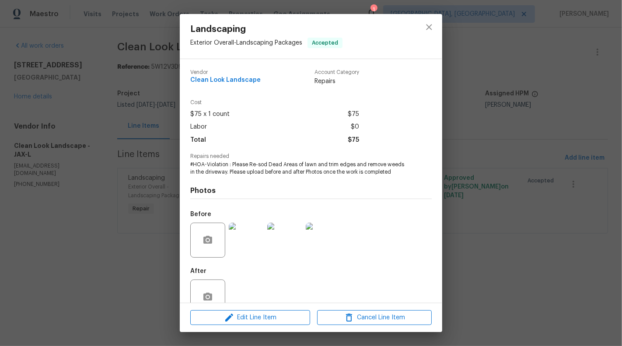
click at [477, 167] on div "Landscaping Exterior Overall - Landscaping Packages Accepted Vendor Clean Look …" at bounding box center [311, 173] width 622 height 346
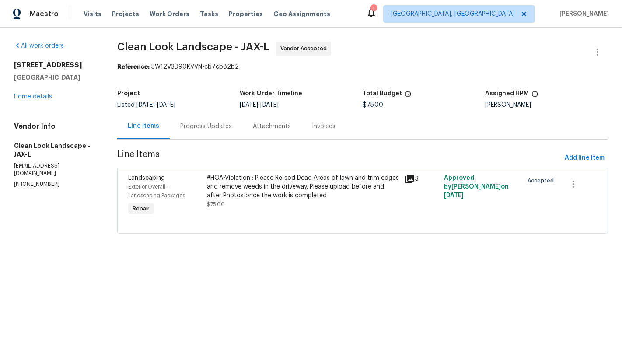
click at [202, 123] on div "Progress Updates" at bounding box center [206, 126] width 52 height 9
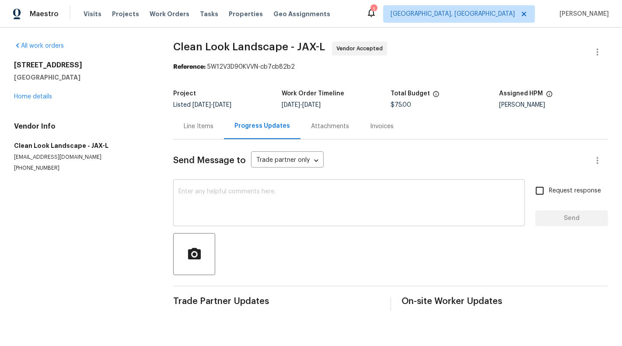
click at [232, 215] on textarea at bounding box center [348, 204] width 341 height 31
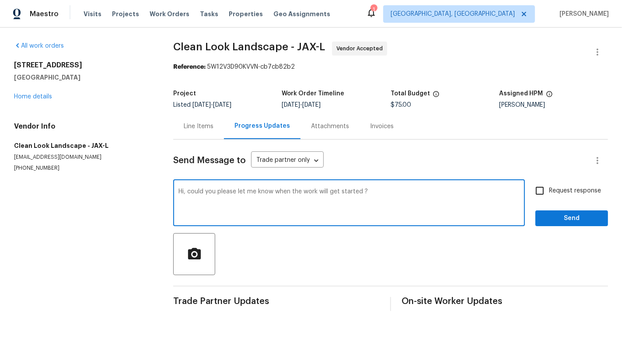
type textarea "Hi, could you please let me know when the work will get started ?"
click at [561, 192] on span "Request response" at bounding box center [575, 190] width 52 height 9
click at [549, 192] on input "Request response" at bounding box center [540, 191] width 18 height 18
checkbox input "true"
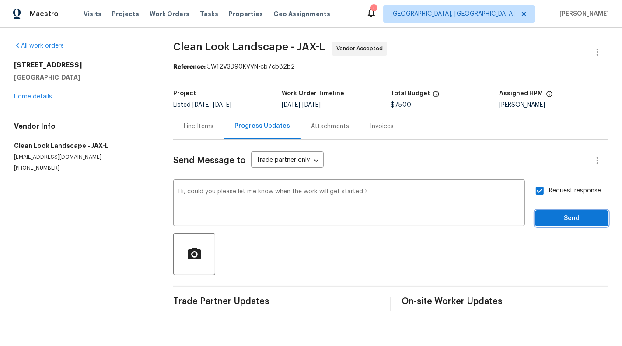
click at [573, 213] on span "Send" at bounding box center [571, 218] width 59 height 11
